Goal: Task Accomplishment & Management: Complete application form

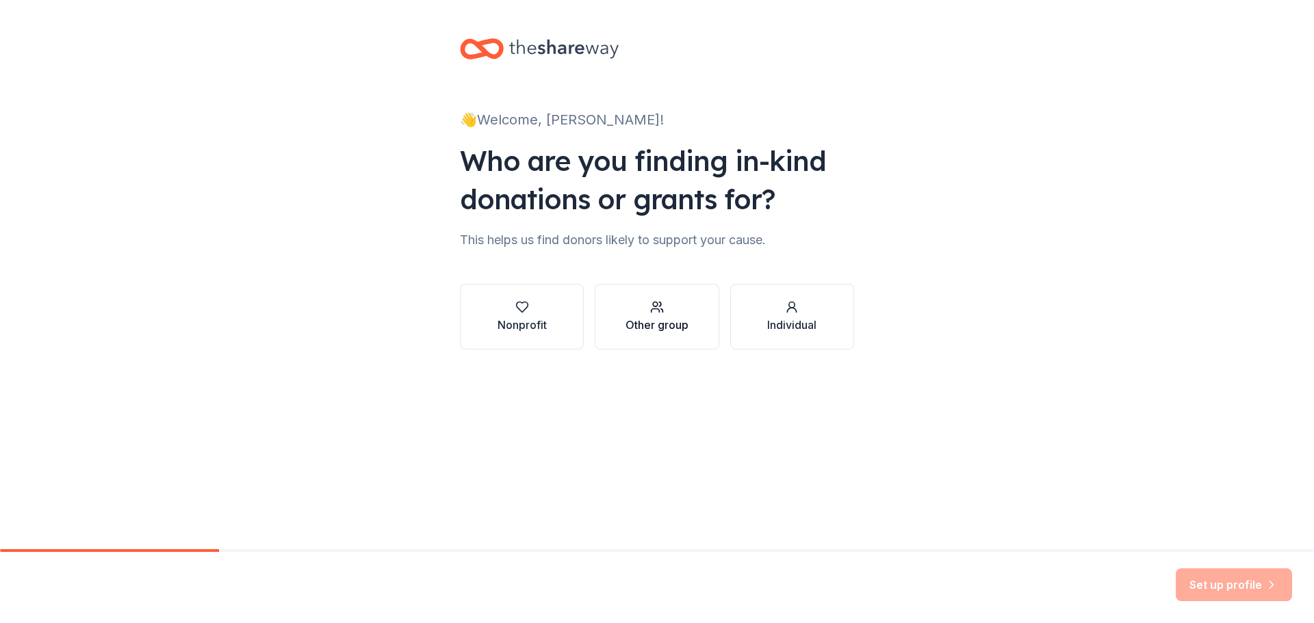
click at [672, 306] on div "button" at bounding box center [656, 307] width 63 height 14
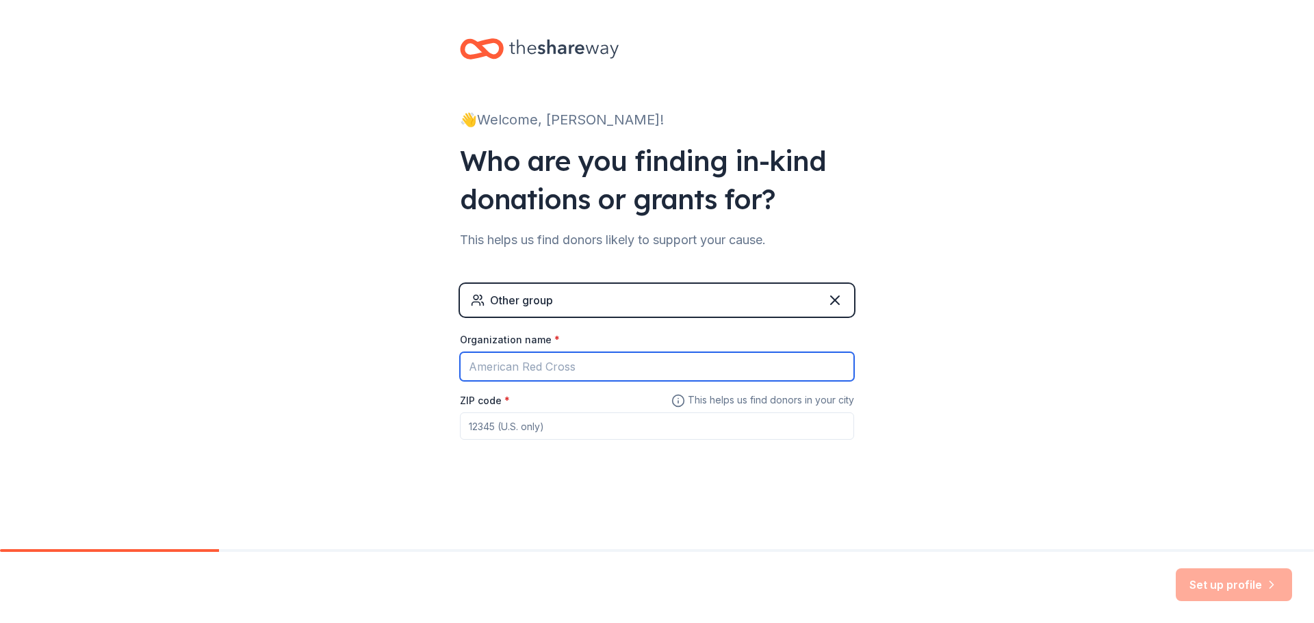
click at [683, 365] on input "Organization name *" at bounding box center [657, 366] width 394 height 29
type input "LSMB Business Solutions"
type input "37403"
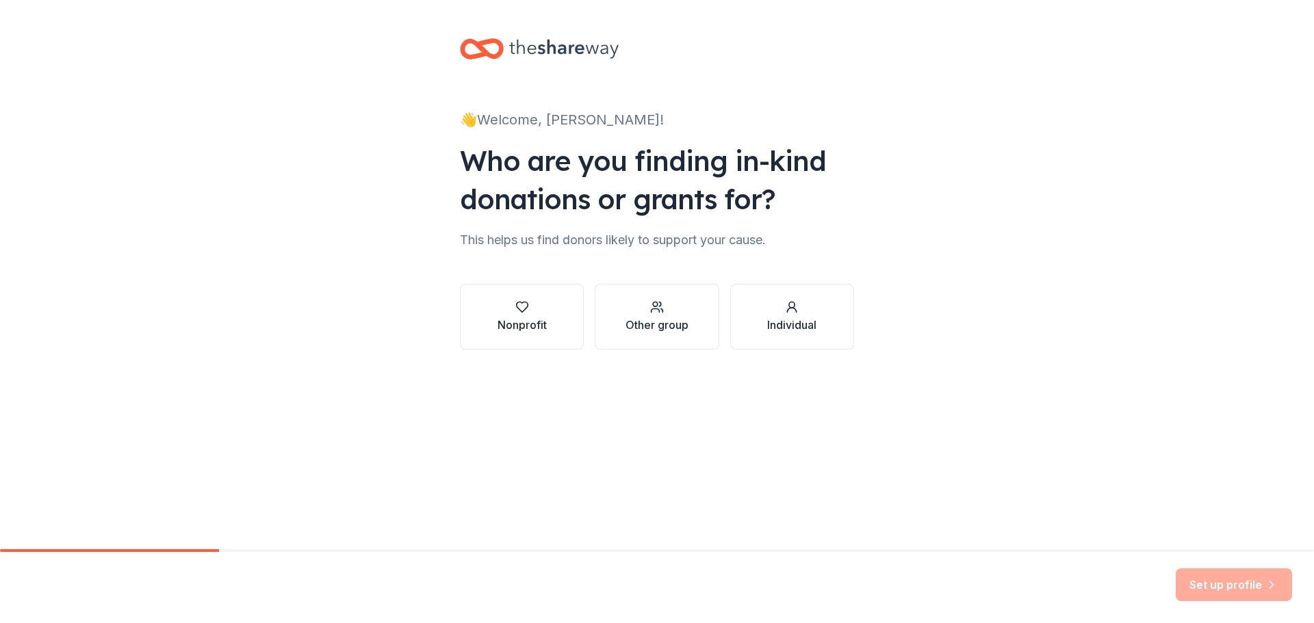
click at [1200, 605] on div "Set up profile" at bounding box center [657, 587] width 1314 height 71
click at [697, 333] on button "Other group" at bounding box center [657, 317] width 124 height 66
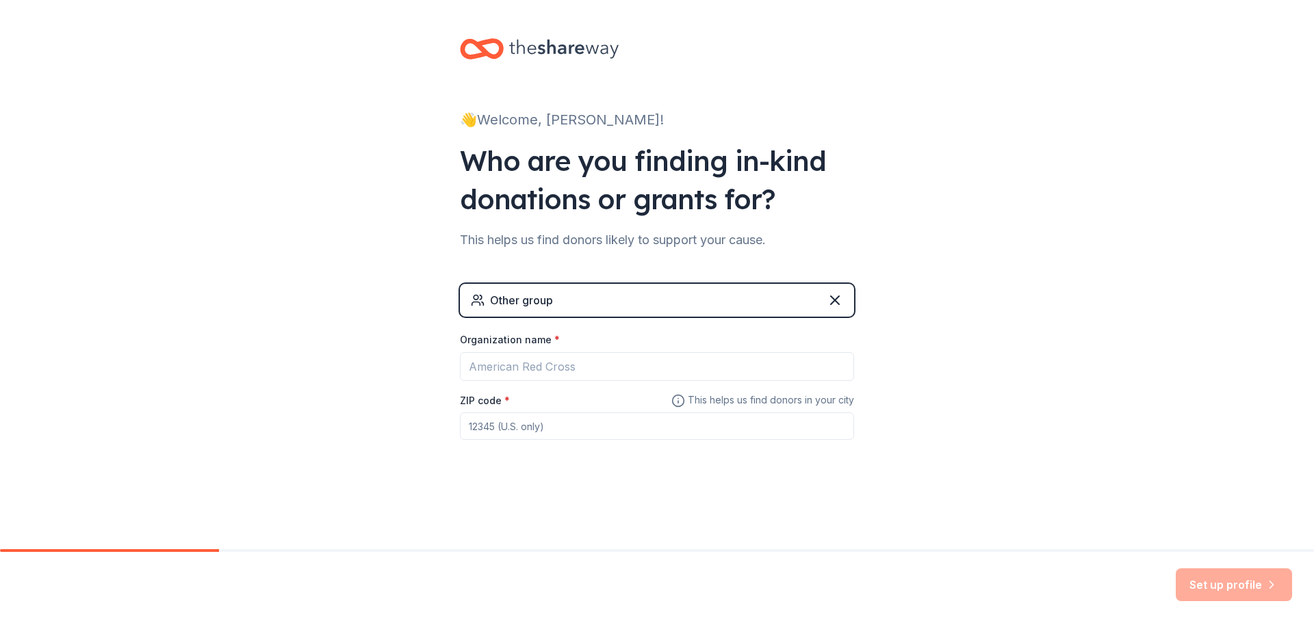
click at [625, 304] on div "Other group" at bounding box center [657, 300] width 394 height 33
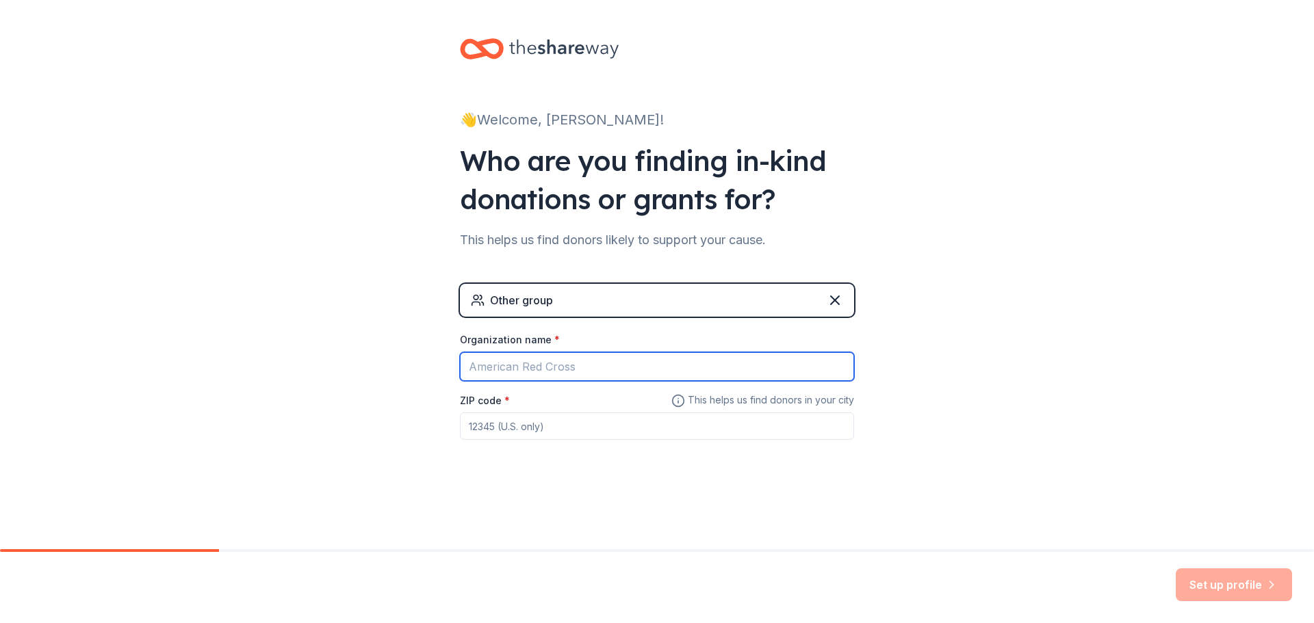
click at [617, 368] on input "Organization name *" at bounding box center [657, 366] width 394 height 29
type input "l"
type input "LSMB Business Solutions"
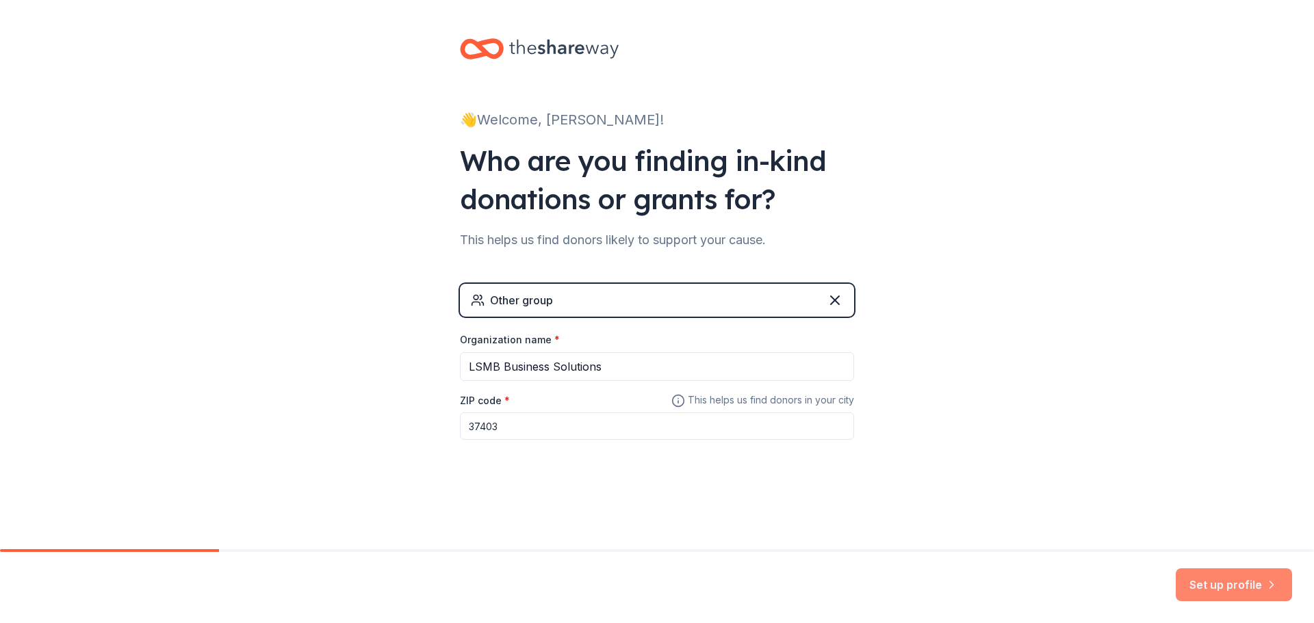
type input "37403"
click at [1220, 591] on button "Set up profile" at bounding box center [1233, 585] width 116 height 33
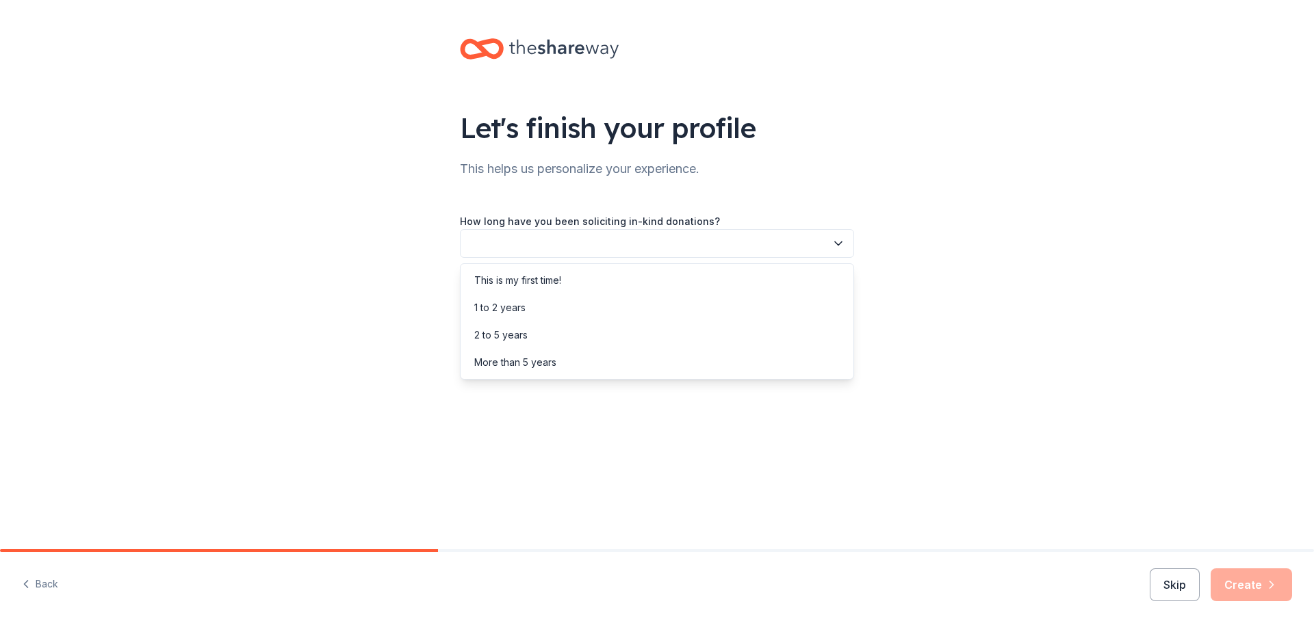
click at [843, 257] on button "button" at bounding box center [657, 243] width 394 height 29
click at [730, 367] on div "More than 5 years" at bounding box center [656, 362] width 387 height 27
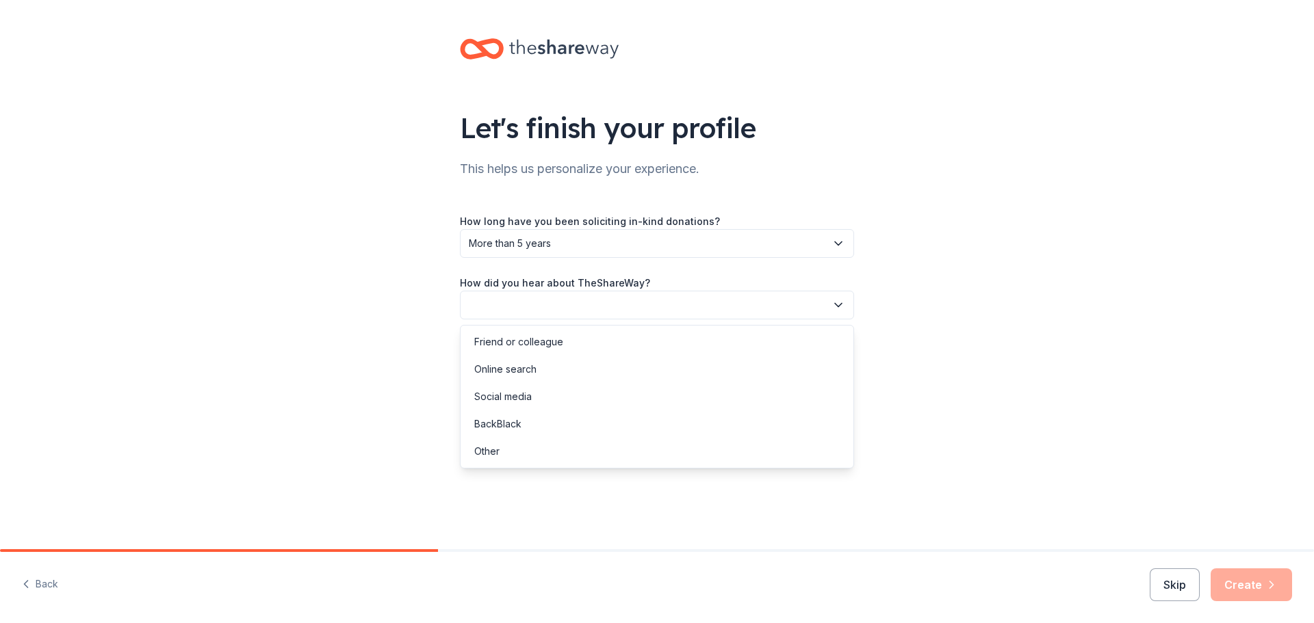
click at [713, 306] on button "button" at bounding box center [657, 305] width 394 height 29
click at [595, 374] on div "Online search" at bounding box center [656, 369] width 387 height 27
click at [710, 307] on span "Online search" at bounding box center [647, 305] width 357 height 16
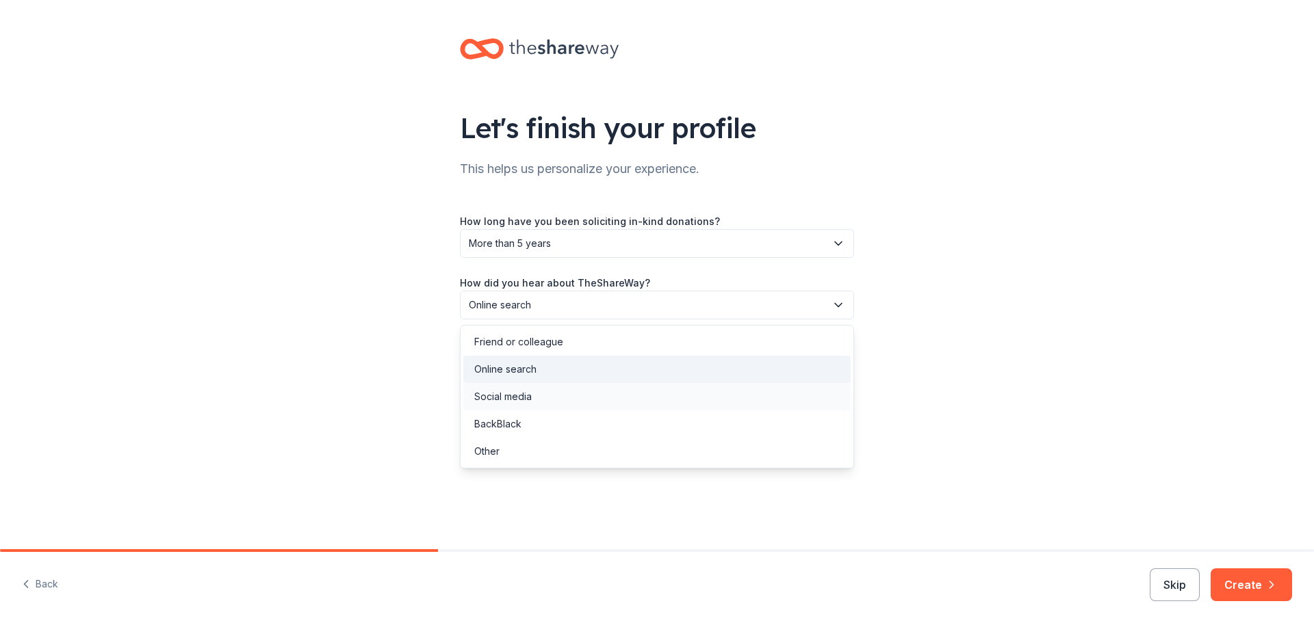
click at [617, 391] on div "Social media" at bounding box center [656, 396] width 387 height 27
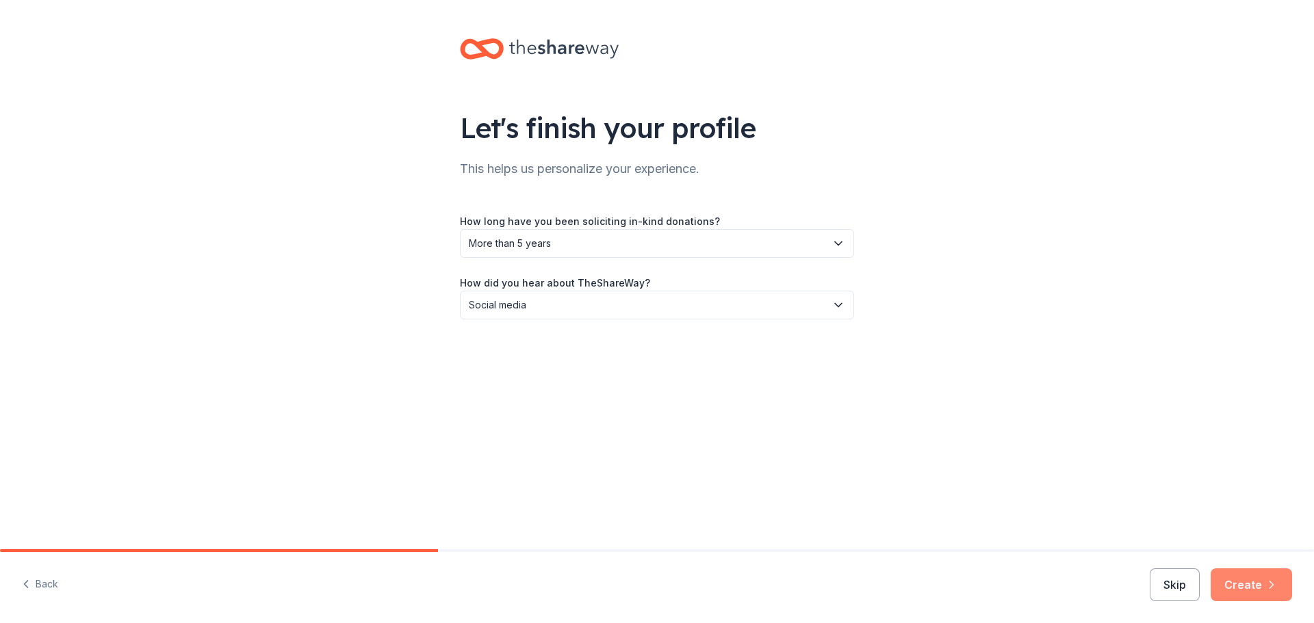
click at [1256, 595] on button "Create" at bounding box center [1250, 585] width 81 height 33
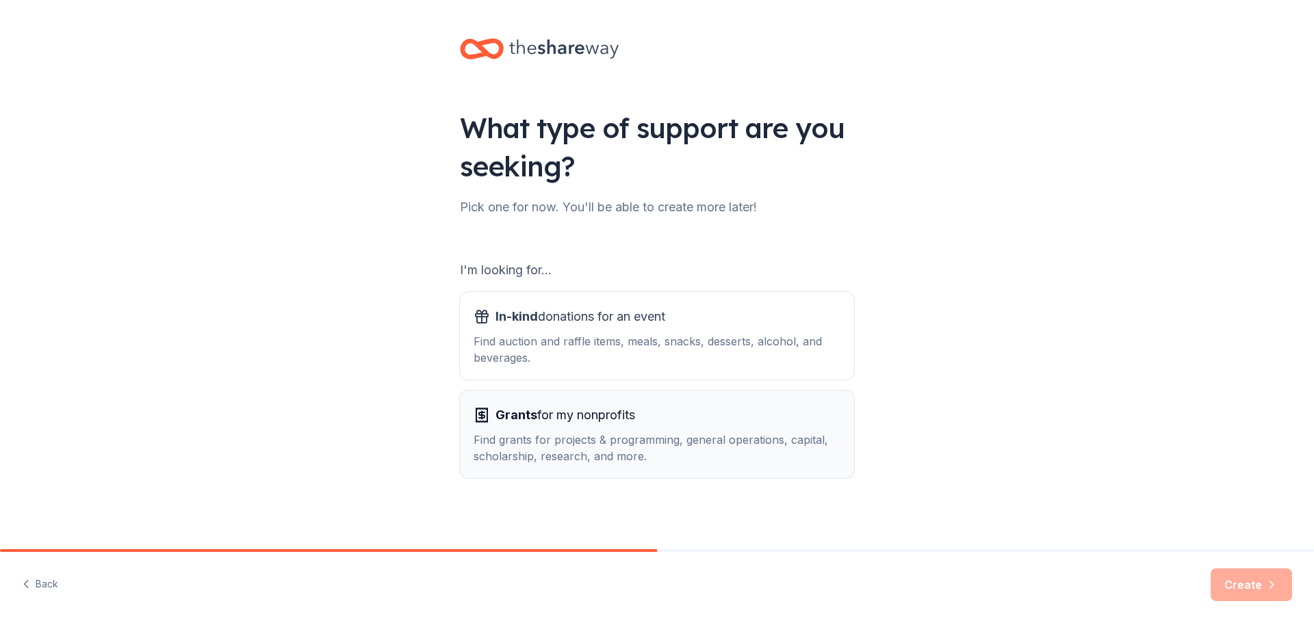
click at [578, 470] on button "Grants for my nonprofits Find grants for projects & programming, general operat…" at bounding box center [657, 435] width 394 height 88
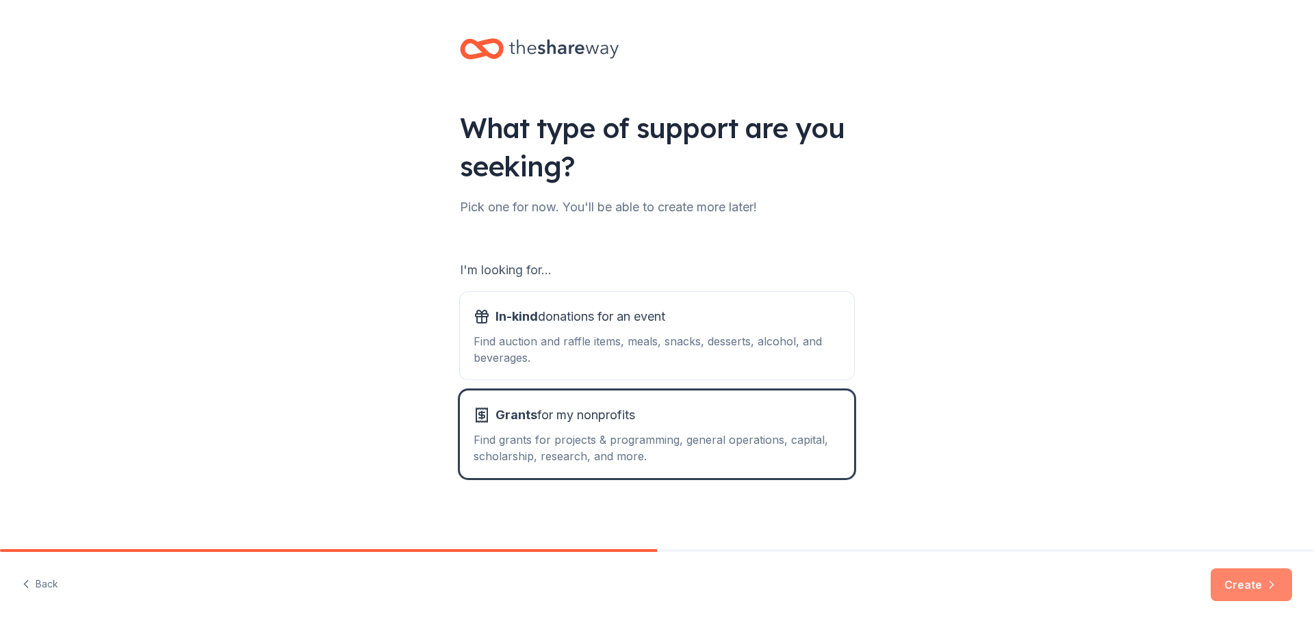
click at [1253, 586] on button "Create" at bounding box center [1250, 585] width 81 height 33
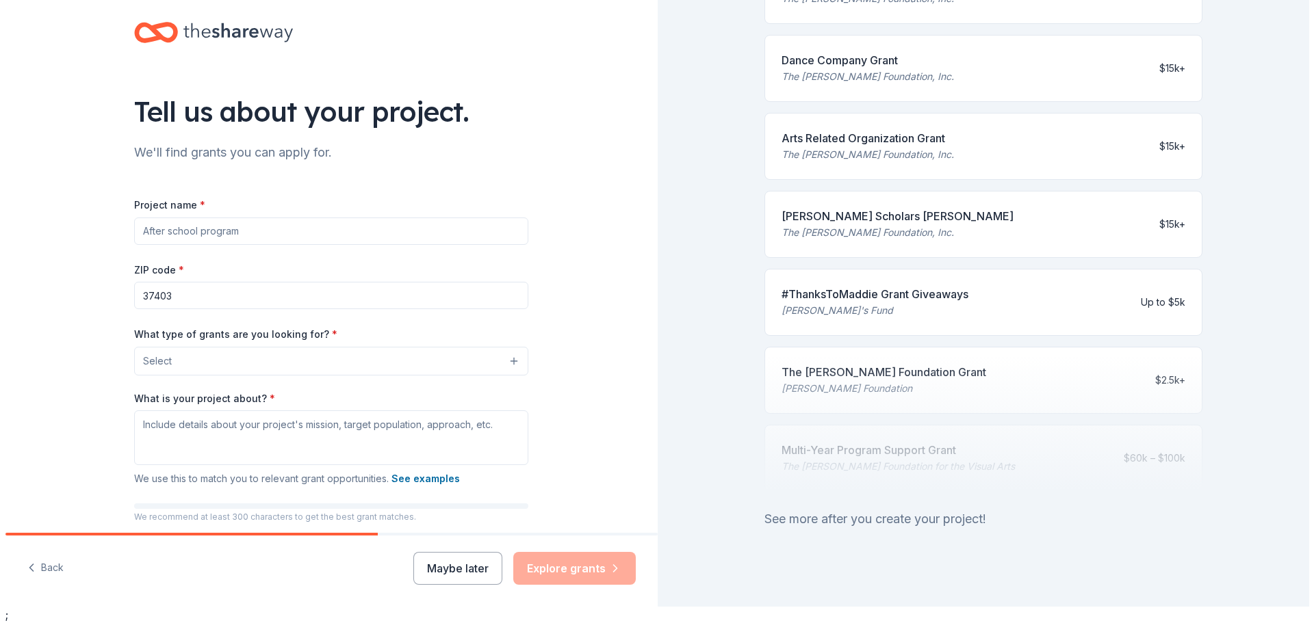
scroll to position [469, 0]
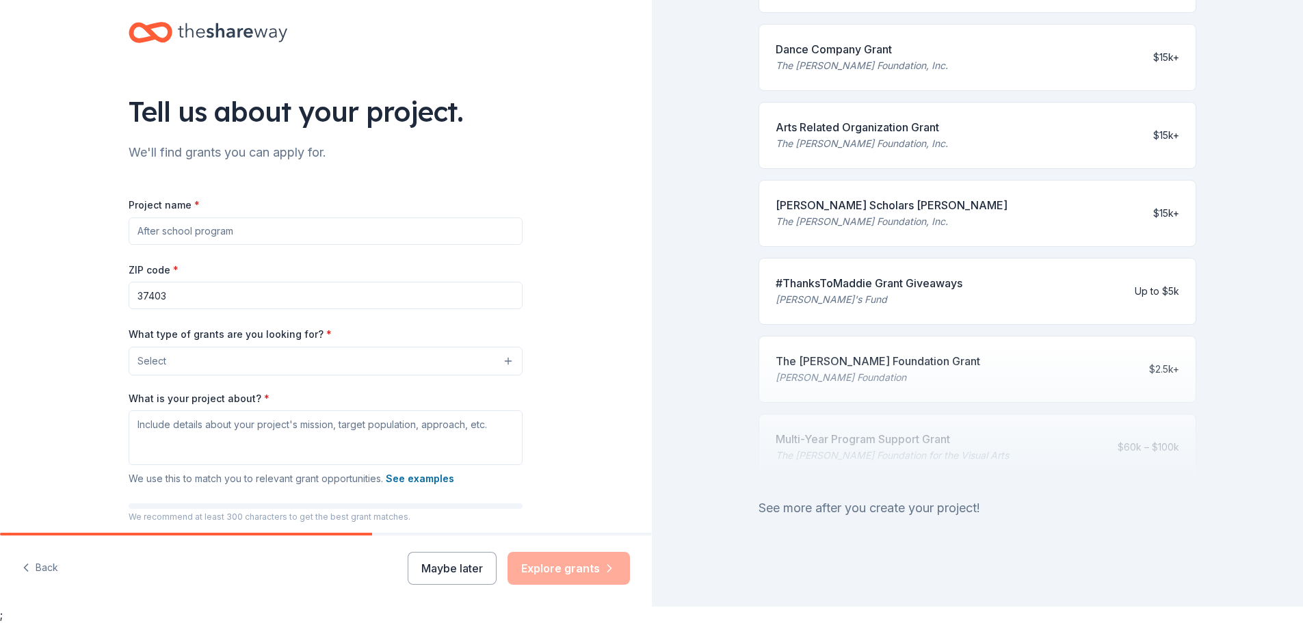
click at [244, 226] on input "Project name *" at bounding box center [326, 231] width 394 height 27
type input "Creating Whole Businesses"
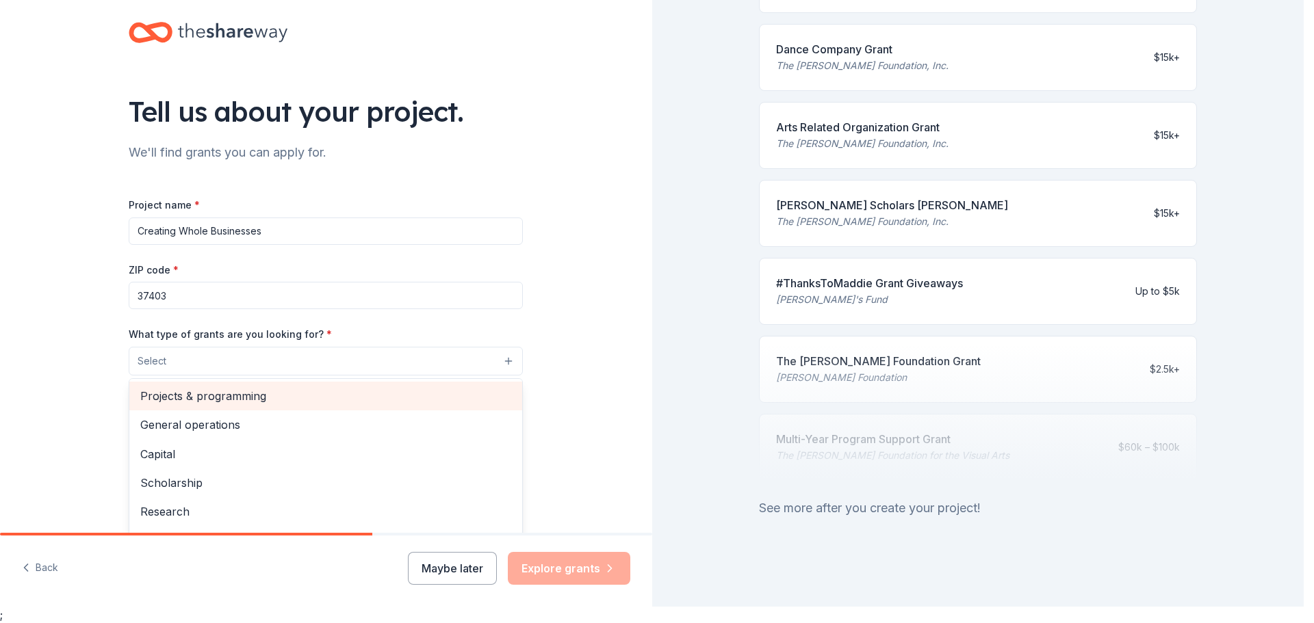
click at [163, 401] on span "Projects & programming" at bounding box center [325, 396] width 371 height 18
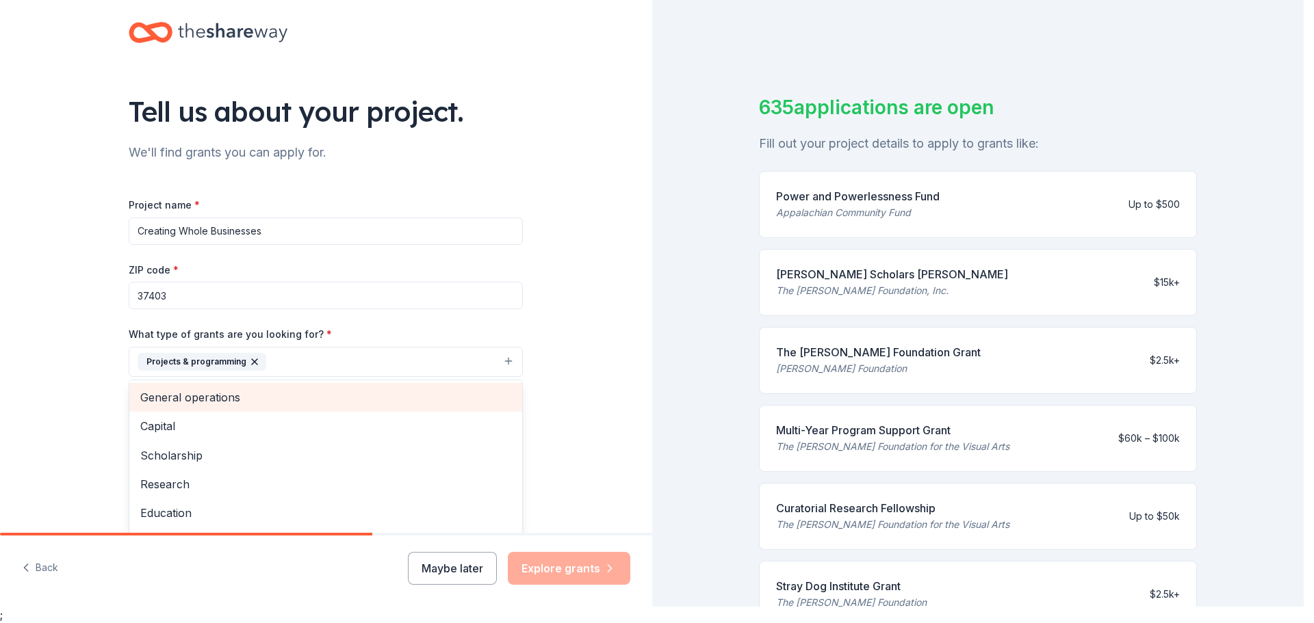
click at [237, 402] on span "General operations" at bounding box center [325, 398] width 371 height 18
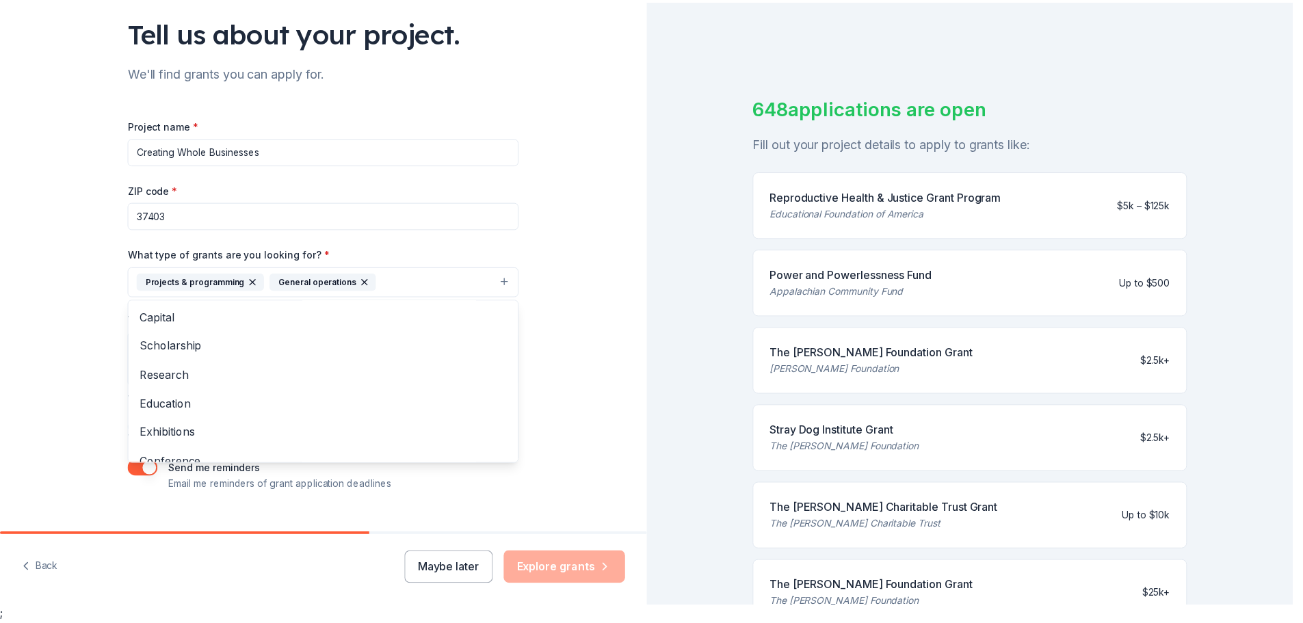
scroll to position [106, 0]
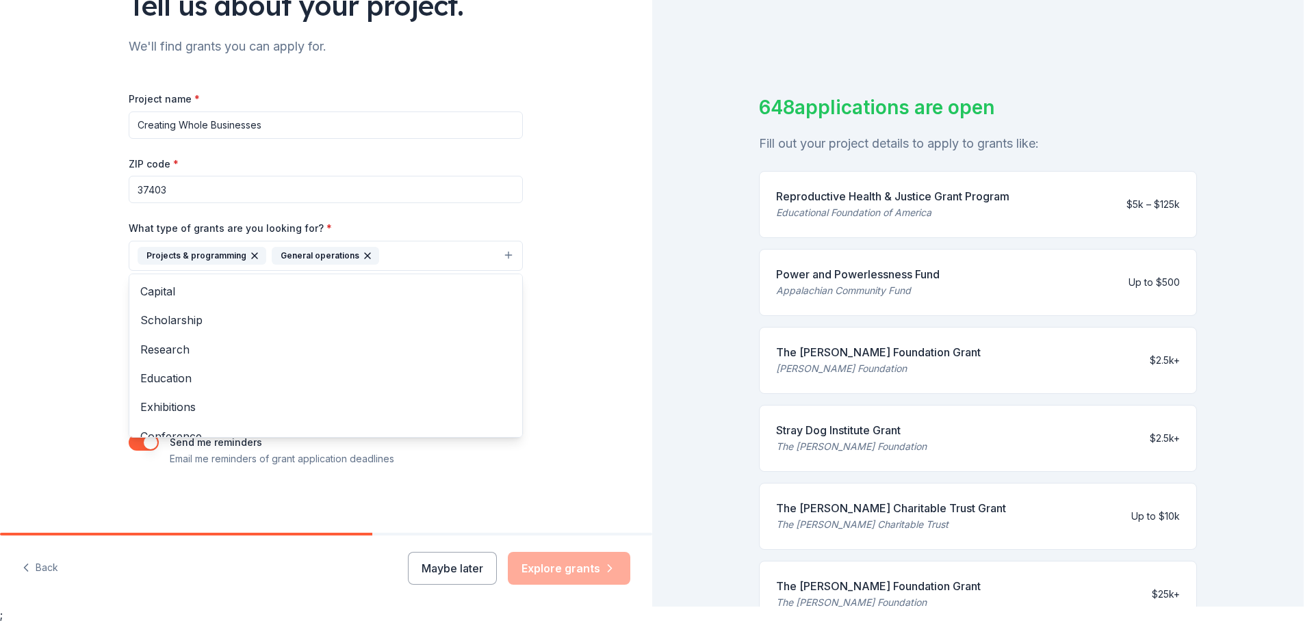
click at [601, 438] on div "Tell us about your project. We'll find grants you can apply for. Project name *…" at bounding box center [326, 205] width 652 height 655
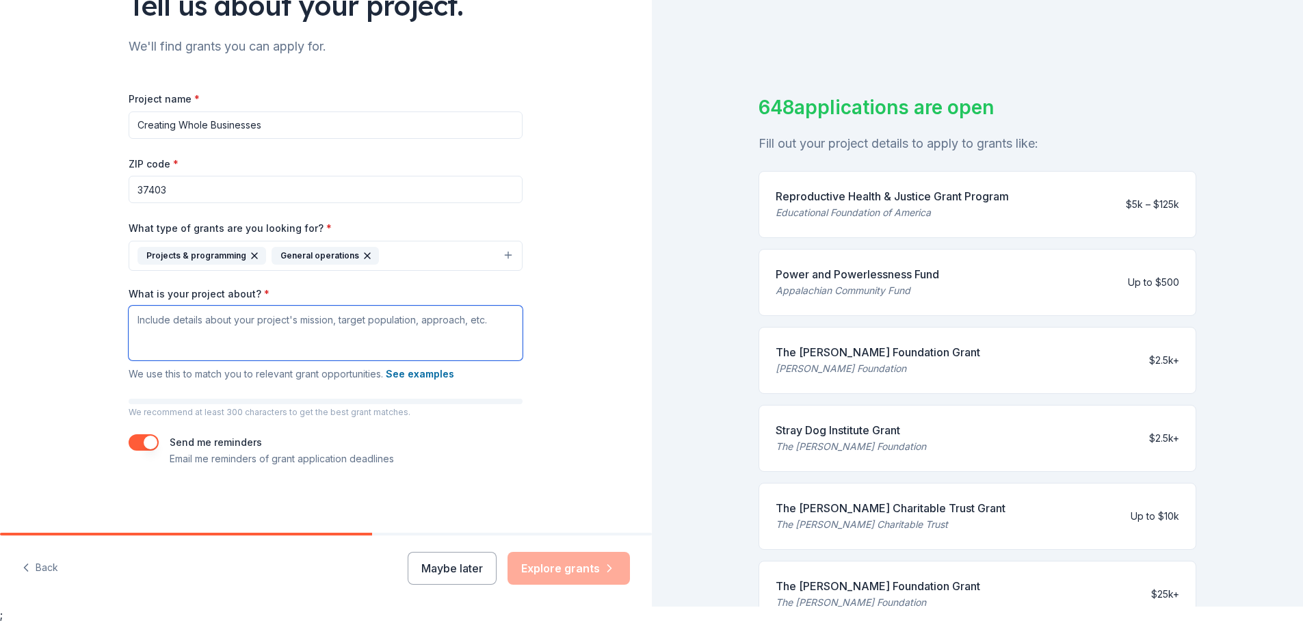
click at [451, 339] on textarea "What is your project about? *" at bounding box center [326, 333] width 394 height 55
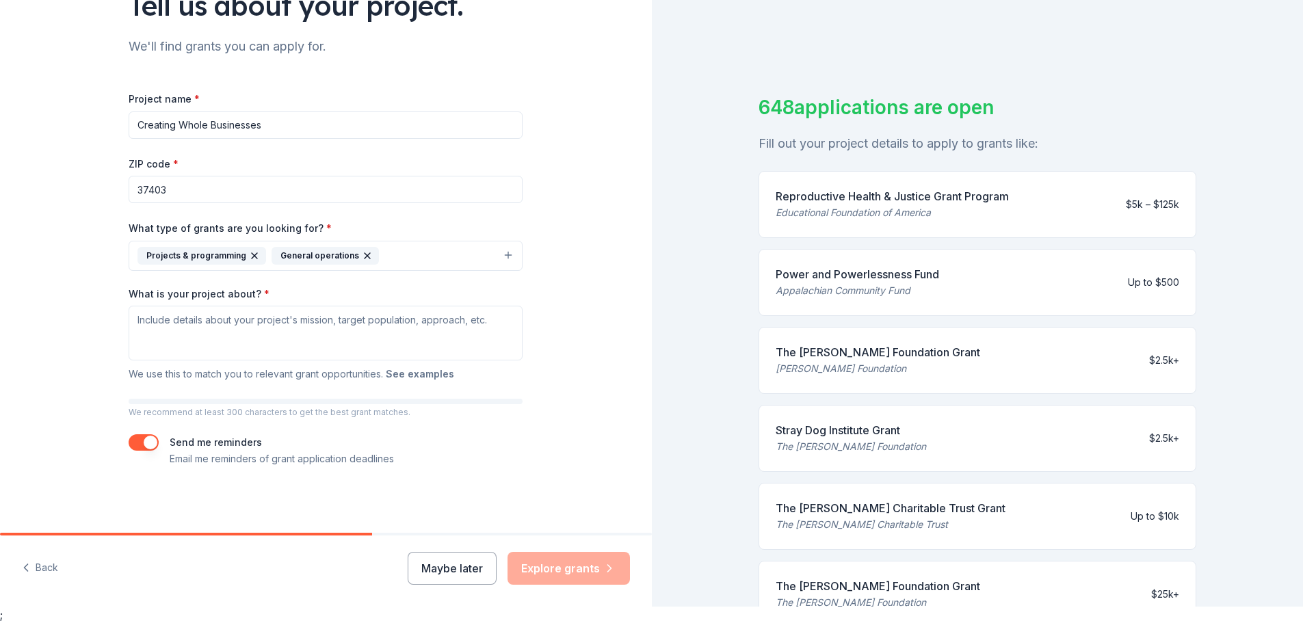
click at [432, 374] on button "See examples" at bounding box center [420, 374] width 68 height 16
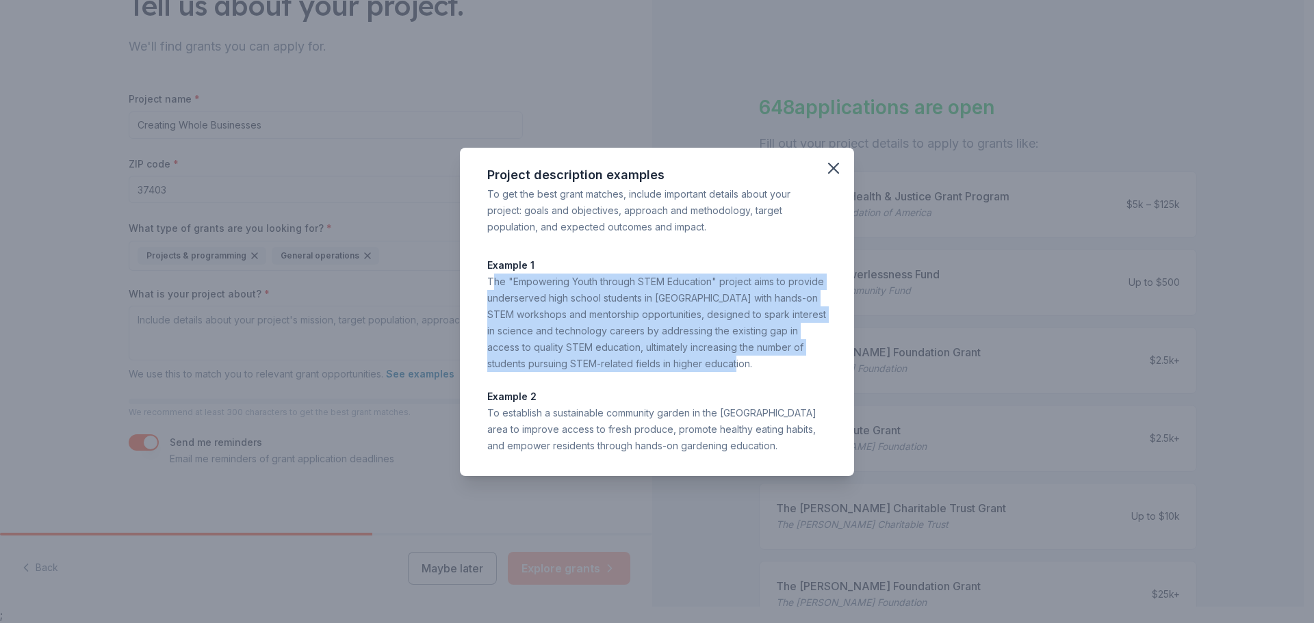
drag, startPoint x: 491, startPoint y: 282, endPoint x: 735, endPoint y: 367, distance: 258.8
click at [735, 367] on div "The "Empowering Youth through STEM Education" project aims to provide underserv…" at bounding box center [656, 323] width 339 height 99
click at [730, 350] on div "The "Empowering Youth through STEM Education" project aims to provide underserv…" at bounding box center [656, 323] width 339 height 99
drag, startPoint x: 721, startPoint y: 368, endPoint x: 480, endPoint y: 281, distance: 256.9
click at [480, 281] on div "Project description examples To get the best grant matches, include important d…" at bounding box center [657, 312] width 394 height 328
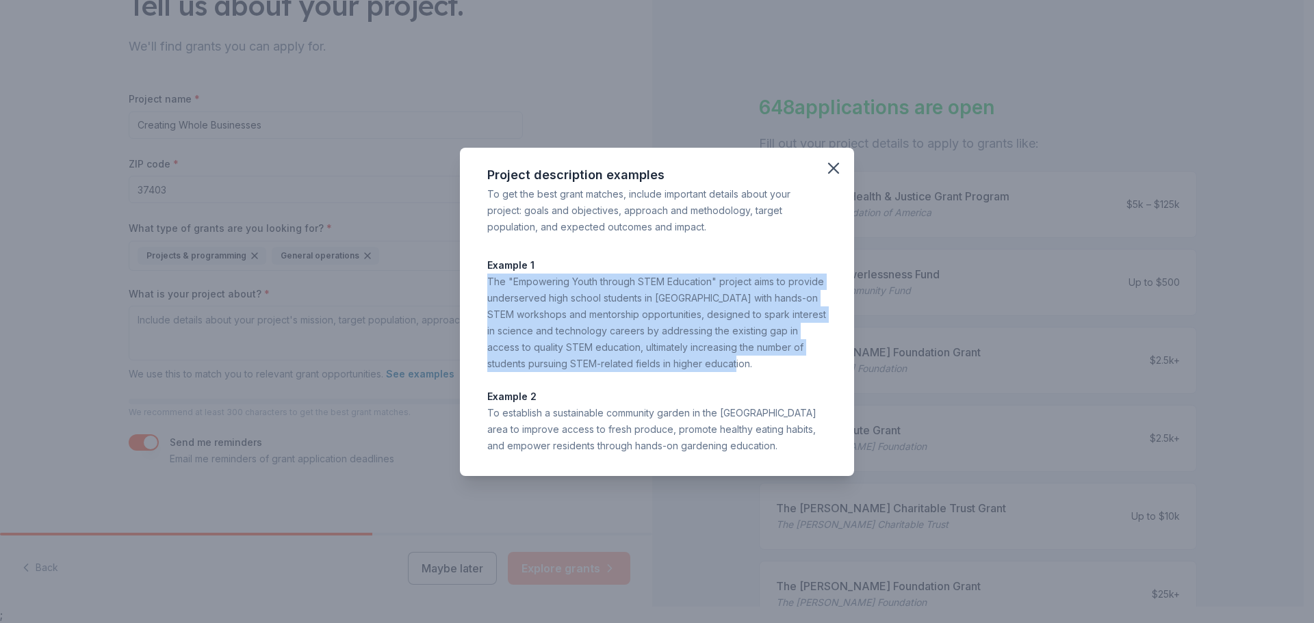
copy div "The "Empowering Youth through STEM Education" project aims to provide underserv…"
click at [829, 166] on icon "button" at bounding box center [833, 168] width 19 height 19
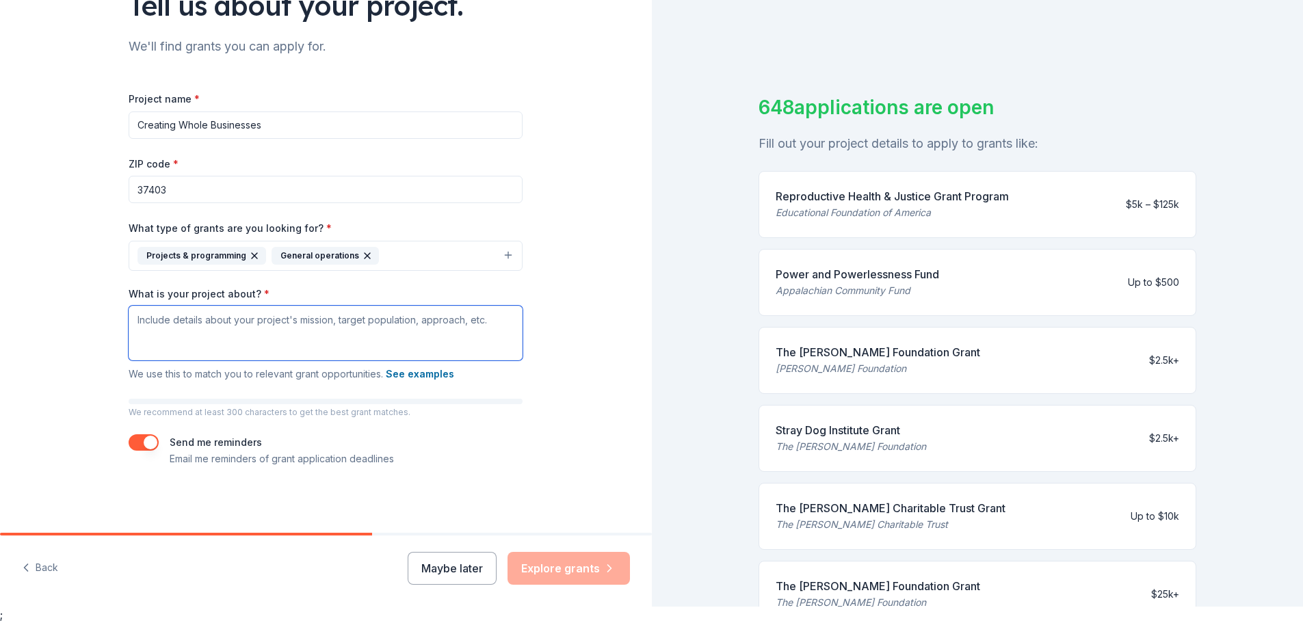
click at [309, 341] on textarea "What is your project about? *" at bounding box center [326, 333] width 394 height 55
paste textarea "The Whole Business Collective aims to equip underserved entrepreneurs with comp…"
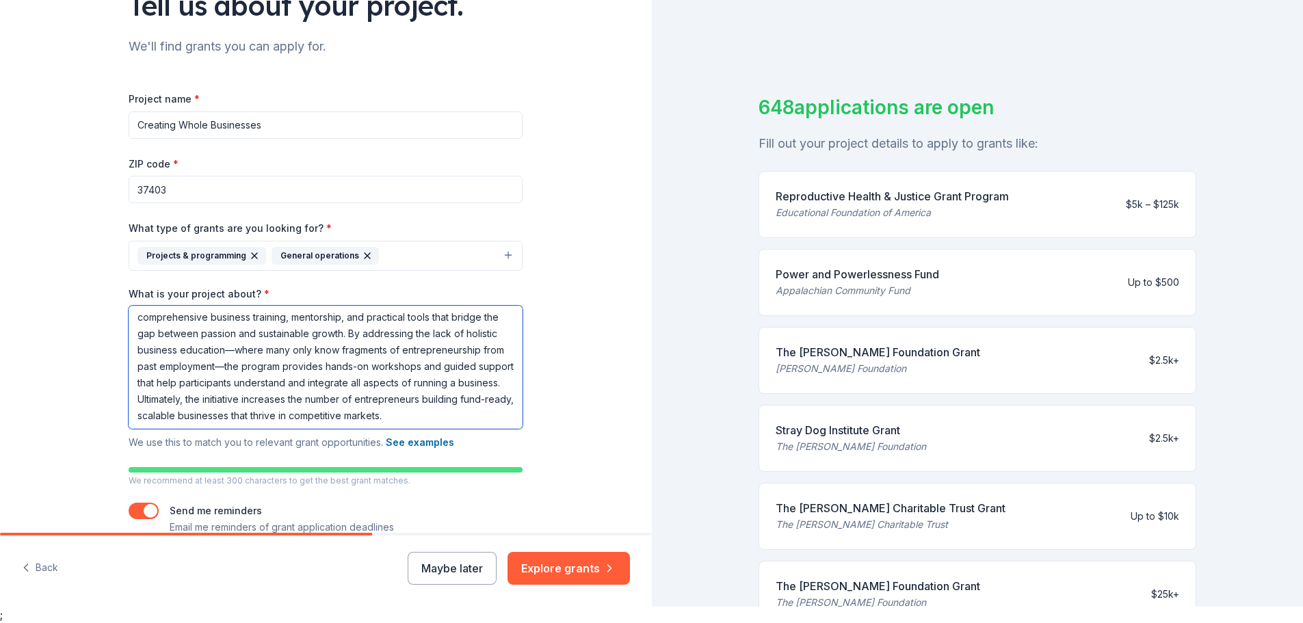
scroll to position [21, 0]
type textarea "The Whole Business Collective aims to equip underserved entrepreneurs with comp…"
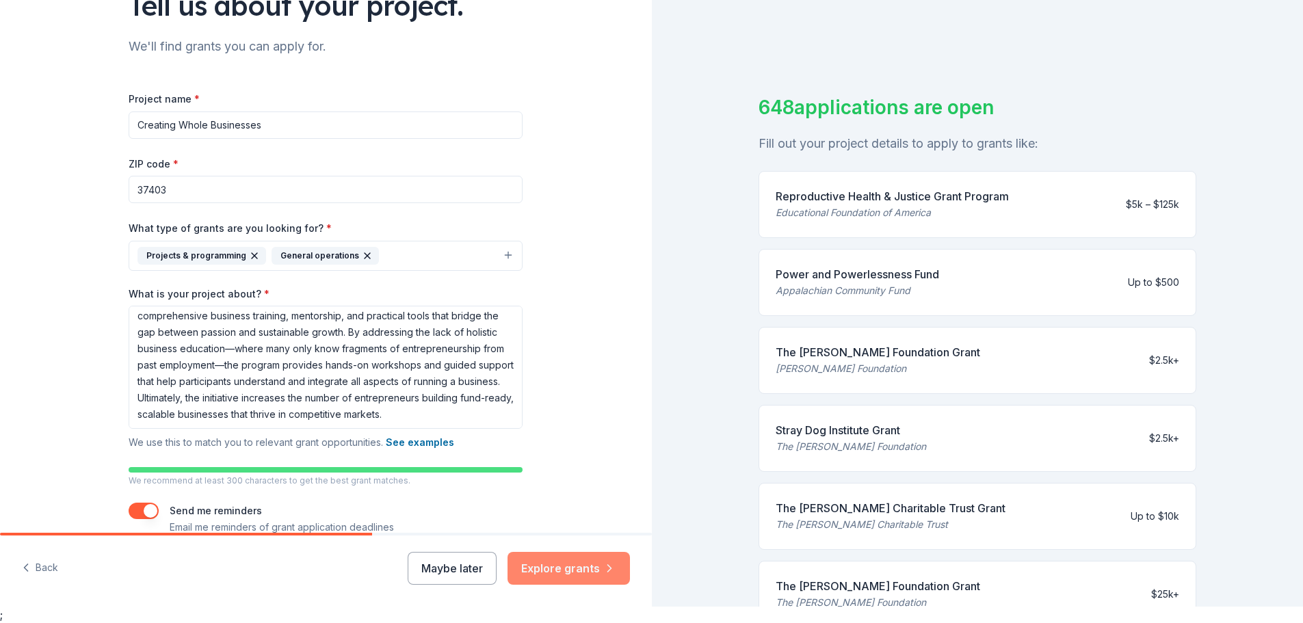
click at [580, 570] on button "Explore grants" at bounding box center [569, 568] width 122 height 33
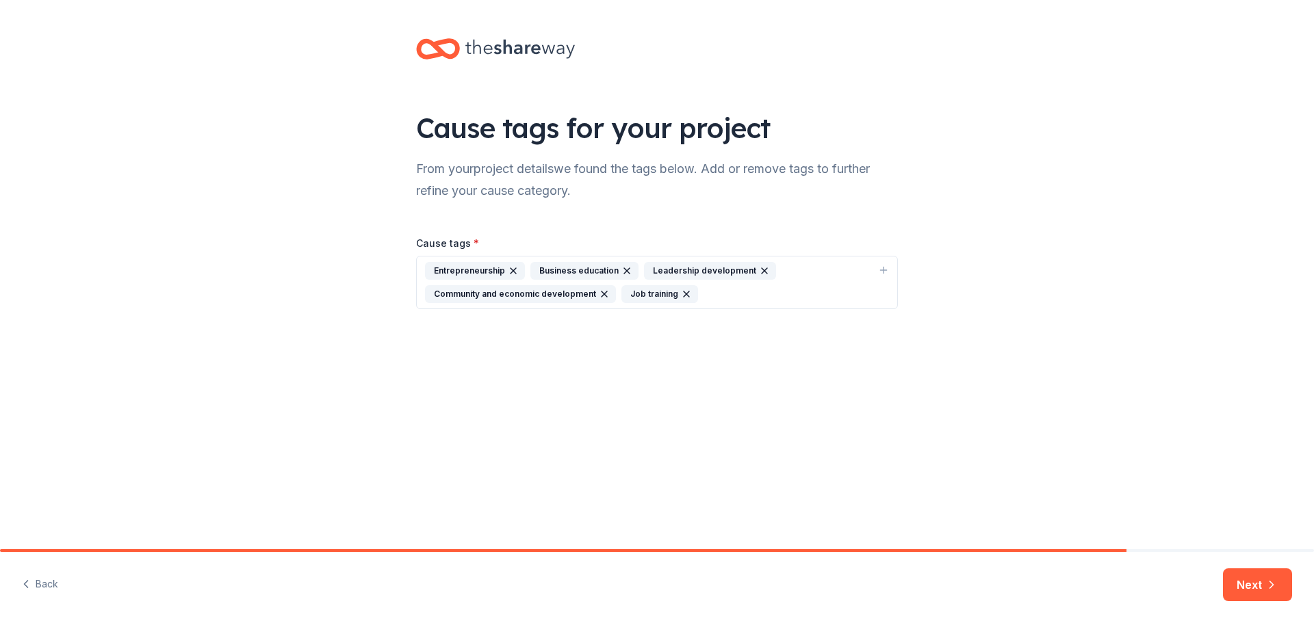
click at [1258, 555] on div "Back Next" at bounding box center [657, 587] width 1314 height 71
click at [1262, 584] on button "Next" at bounding box center [1257, 585] width 69 height 33
